Goal: Task Accomplishment & Management: Use online tool/utility

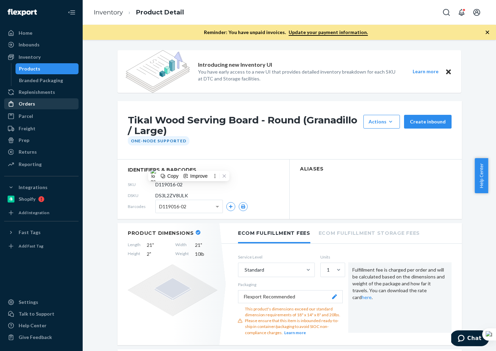
click at [37, 104] on div "Orders" at bounding box center [41, 104] width 73 height 10
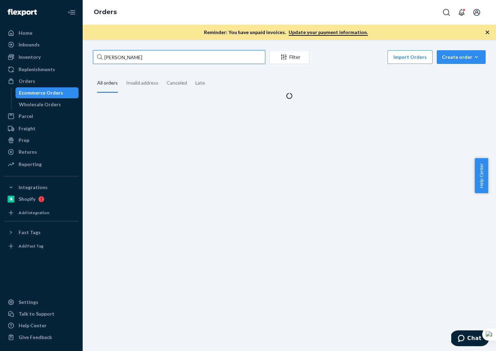
click at [182, 59] on input "[PERSON_NAME]" at bounding box center [179, 57] width 172 height 14
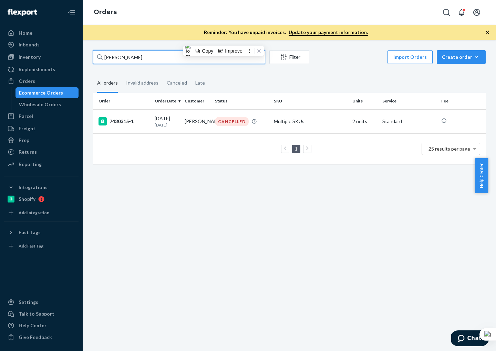
paste input "[PERSON_NAME]"
type input "[PERSON_NAME]"
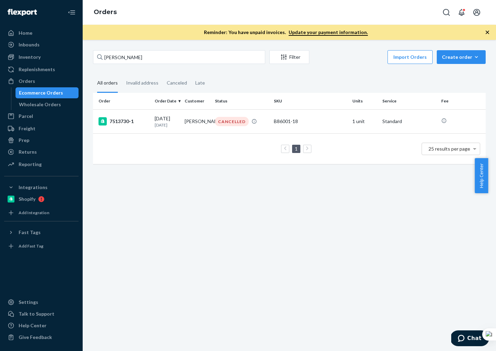
click at [36, 88] on div "Ecommerce Orders" at bounding box center [47, 93] width 62 height 10
click at [34, 49] on div "Inbounds" at bounding box center [41, 45] width 73 height 10
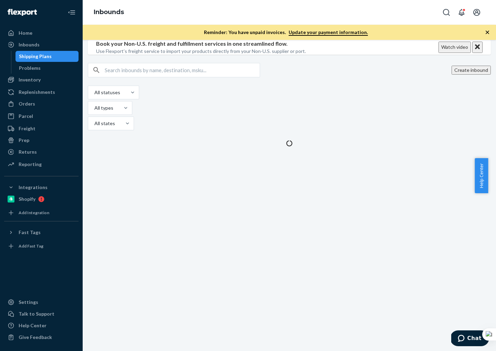
click at [32, 57] on div "Shipping Plans" at bounding box center [35, 56] width 33 height 7
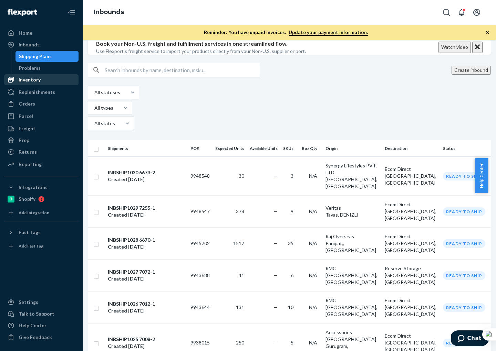
click at [26, 82] on div "Inventory" at bounding box center [30, 79] width 22 height 7
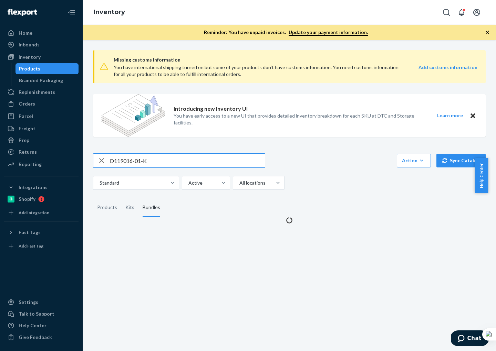
click at [161, 160] on input "D119016-01-K" at bounding box center [187, 161] width 155 height 14
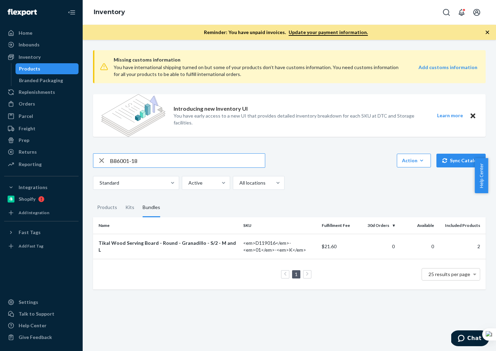
click at [119, 162] on input "B86001-18" at bounding box center [187, 161] width 155 height 14
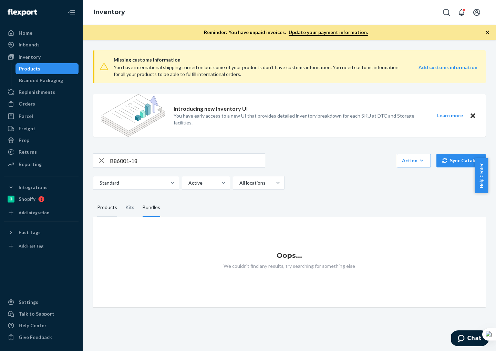
click at [105, 206] on div "Products" at bounding box center [107, 207] width 20 height 19
click at [93, 198] on input "Products" at bounding box center [93, 198] width 0 height 0
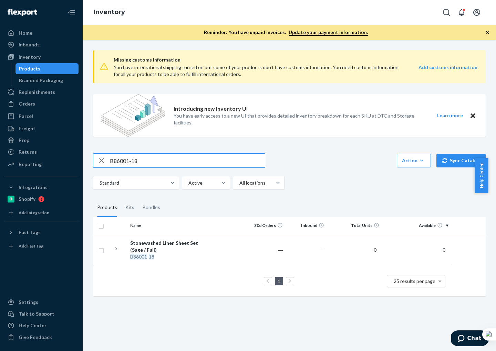
drag, startPoint x: 136, startPoint y: 159, endPoint x: 150, endPoint y: 163, distance: 13.9
click at [136, 159] on input "B86001-18" at bounding box center [187, 161] width 155 height 14
drag, startPoint x: 150, startPoint y: 163, endPoint x: 79, endPoint y: 159, distance: 71.0
click at [84, 162] on div "Missing customs information You have international shipping turned on but some …" at bounding box center [289, 195] width 413 height 311
paste input "7-09"
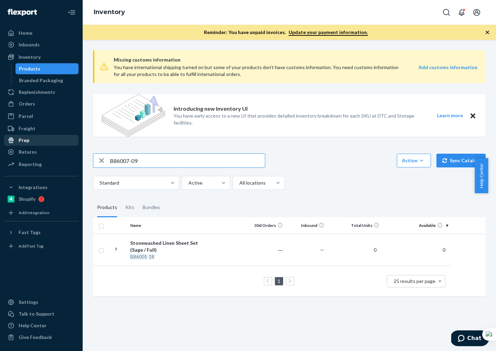
type input "B86007-09"
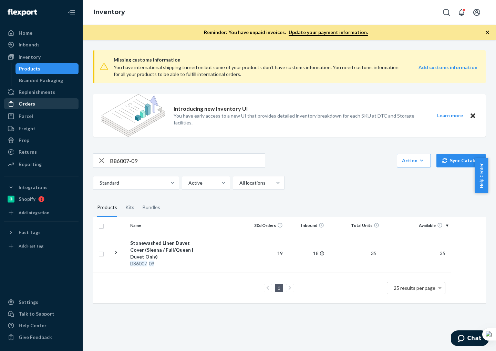
click at [30, 105] on div "Orders" at bounding box center [27, 103] width 17 height 7
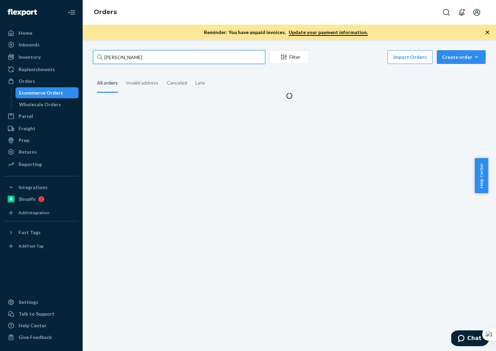
click at [148, 57] on input "[PERSON_NAME]" at bounding box center [179, 57] width 172 height 14
paste input "[PERSON_NAME]"
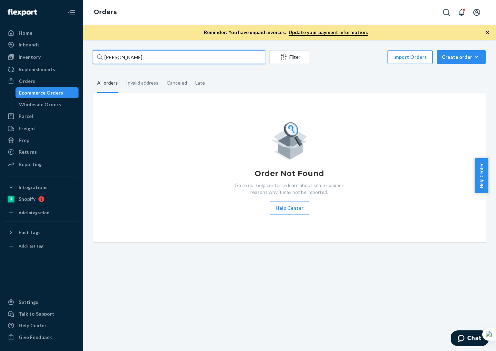
type input "[PERSON_NAME]"
click at [141, 59] on input "[PERSON_NAME]" at bounding box center [179, 57] width 172 height 14
drag, startPoint x: 153, startPoint y: 57, endPoint x: 53, endPoint y: 55, distance: 100.2
click at [63, 54] on div "Home Inbounds Shipping Plans Problems Inventory Products Branded Packaging Repl…" at bounding box center [248, 175] width 496 height 351
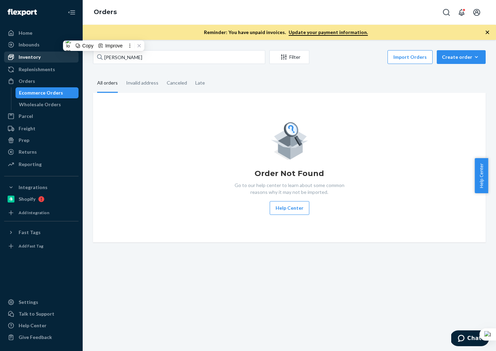
click at [33, 59] on div "Inventory" at bounding box center [30, 57] width 22 height 7
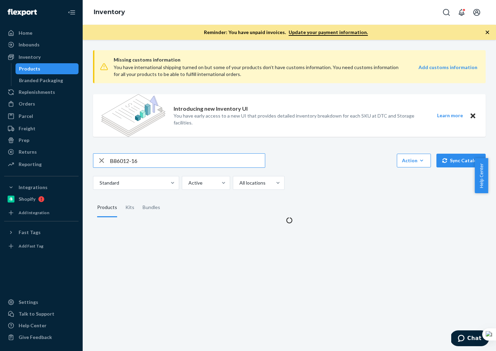
type input "B86012-16"
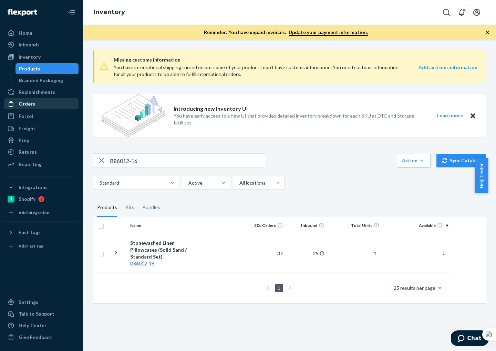
click at [32, 106] on div "Orders" at bounding box center [27, 103] width 17 height 7
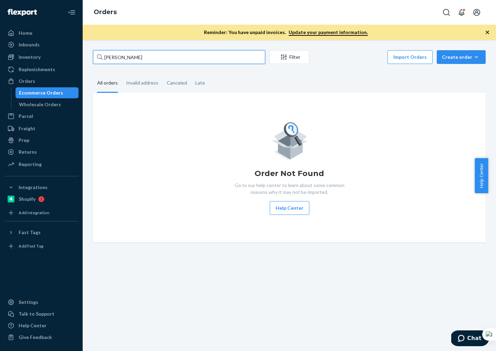
click at [143, 62] on input "[PERSON_NAME]" at bounding box center [179, 57] width 172 height 14
paste input "[PERSON_NAME]"
type input "[PERSON_NAME]"
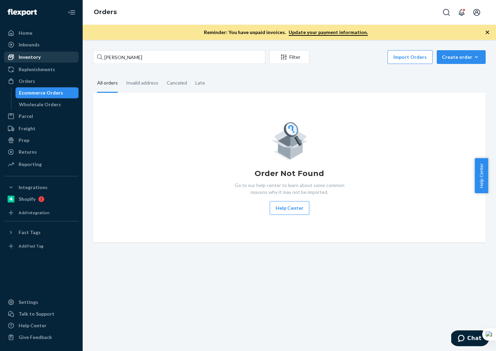
click at [24, 58] on div "Inventory" at bounding box center [30, 57] width 22 height 7
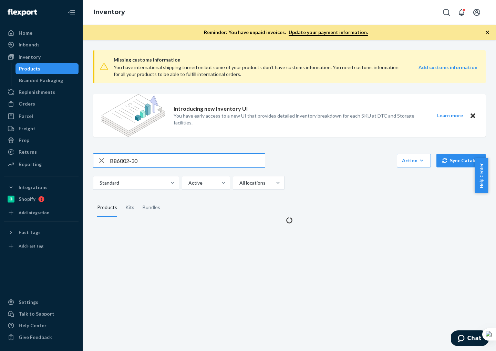
type input "B86002-30"
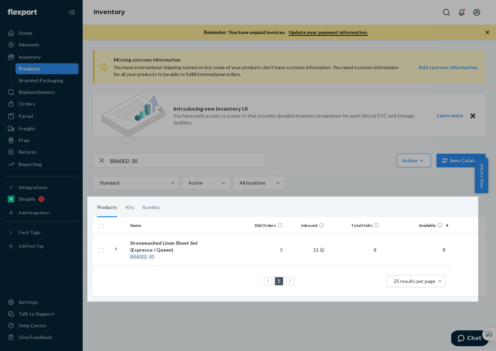
drag, startPoint x: 87, startPoint y: 197, endPoint x: 478, endPoint y: 303, distance: 404.4
click at [478, 303] on div "1134 X 305" at bounding box center [248, 175] width 496 height 351
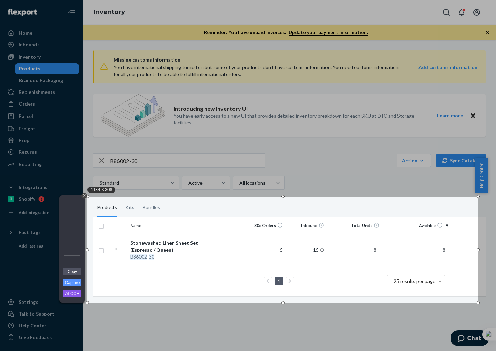
drag, startPoint x: 69, startPoint y: 274, endPoint x: 192, endPoint y: 274, distance: 123.2
click at [70, 273] on link "Copy" at bounding box center [72, 272] width 18 height 8
